Goal: Find specific page/section: Find specific page/section

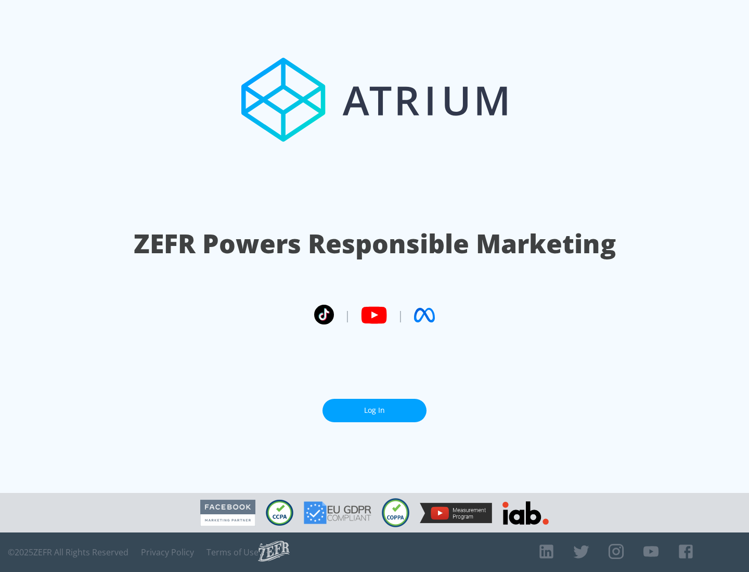
click at [375, 411] on link "Log In" at bounding box center [375, 410] width 104 height 23
